Goal: Navigation & Orientation: Find specific page/section

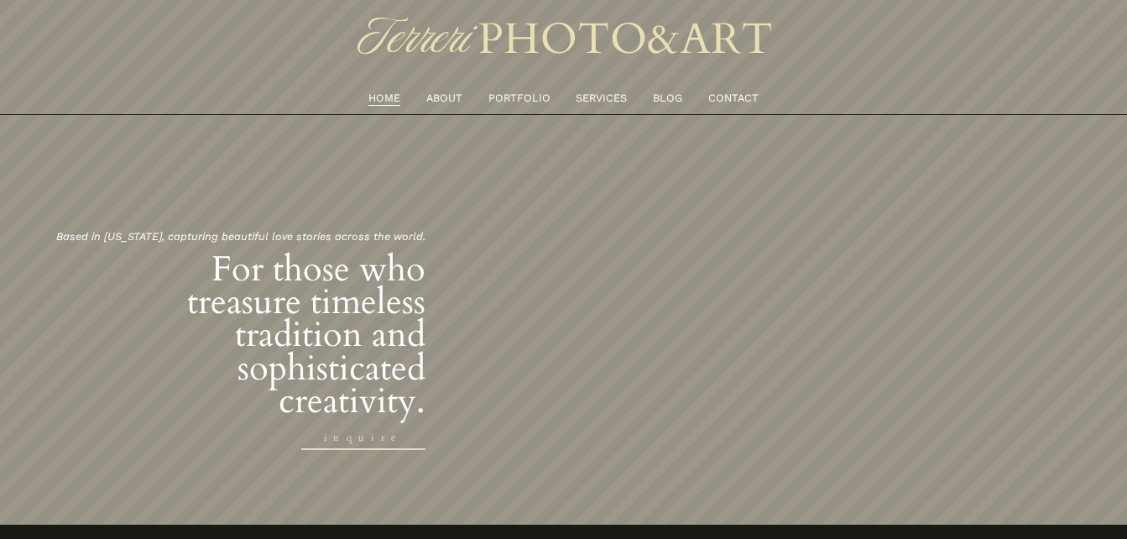
click at [515, 87] on div "HOME ABOUT PORTFOLIO SERVICES BLOG CONTACT" at bounding box center [564, 57] width 530 height 99
click at [517, 99] on link "PORTFOLIO" at bounding box center [519, 98] width 62 height 18
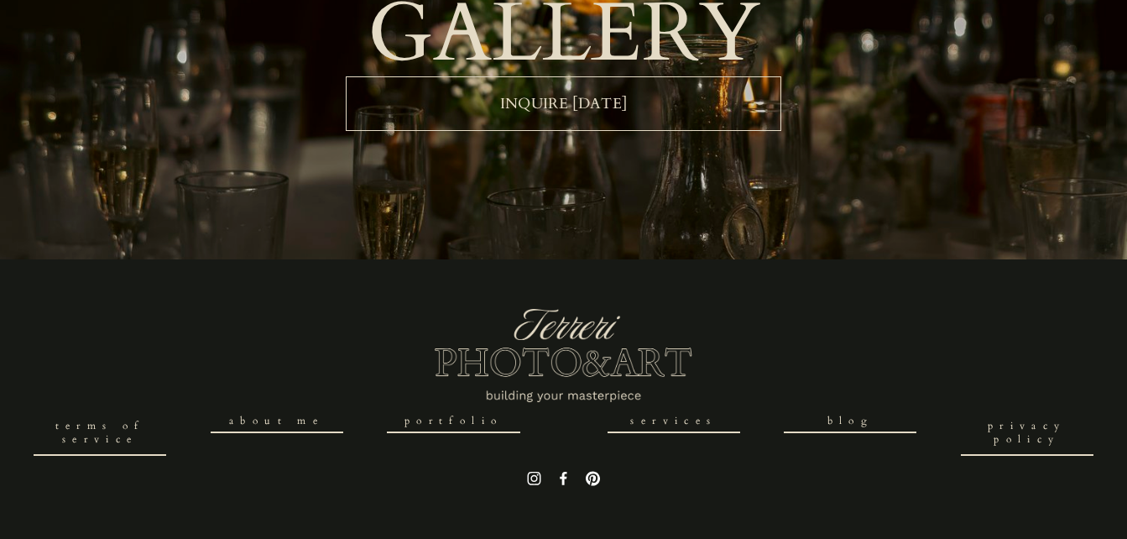
scroll to position [3848, 0]
drag, startPoint x: 842, startPoint y: 419, endPoint x: 438, endPoint y: 415, distance: 403.7
click at [438, 415] on link "Portfolio" at bounding box center [453, 421] width 133 height 23
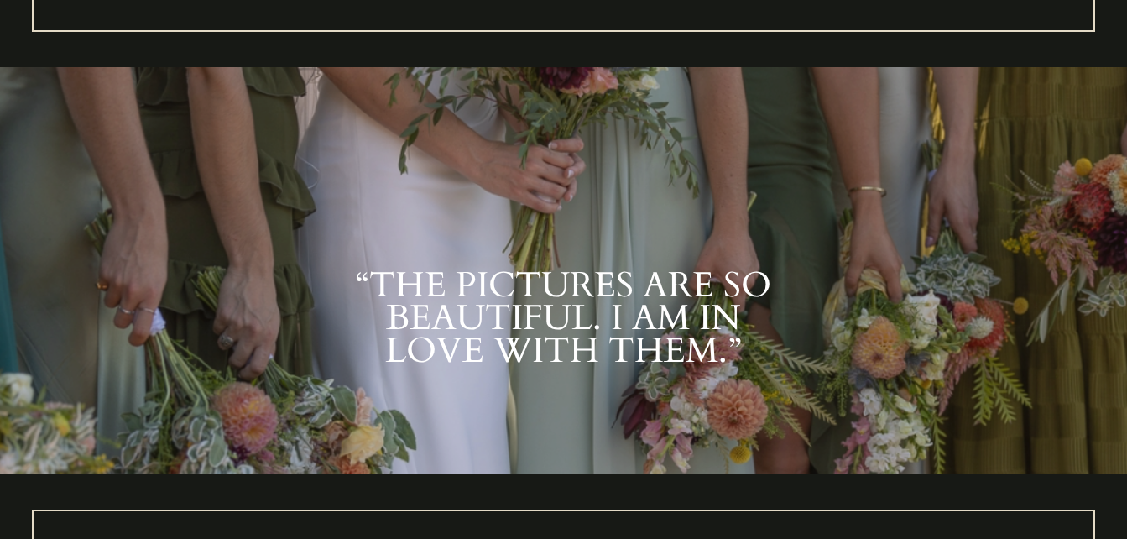
scroll to position [1099, 0]
